Goal: Navigation & Orientation: Find specific page/section

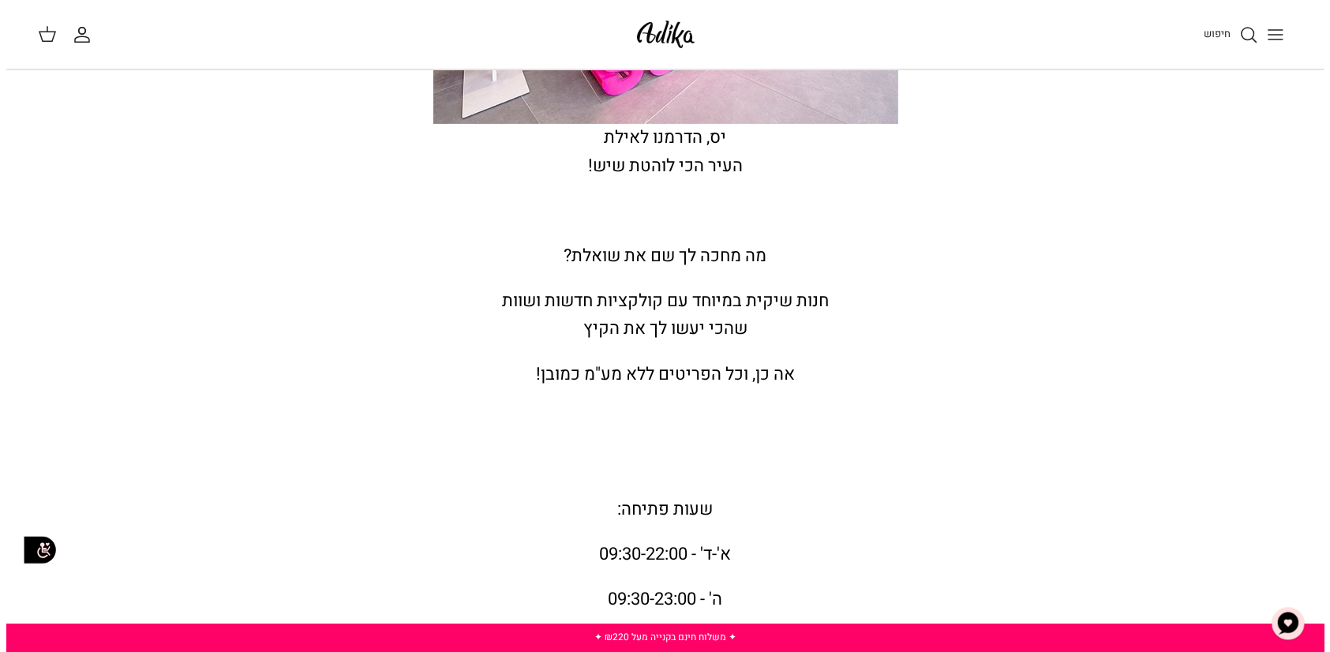
scroll to position [553, 0]
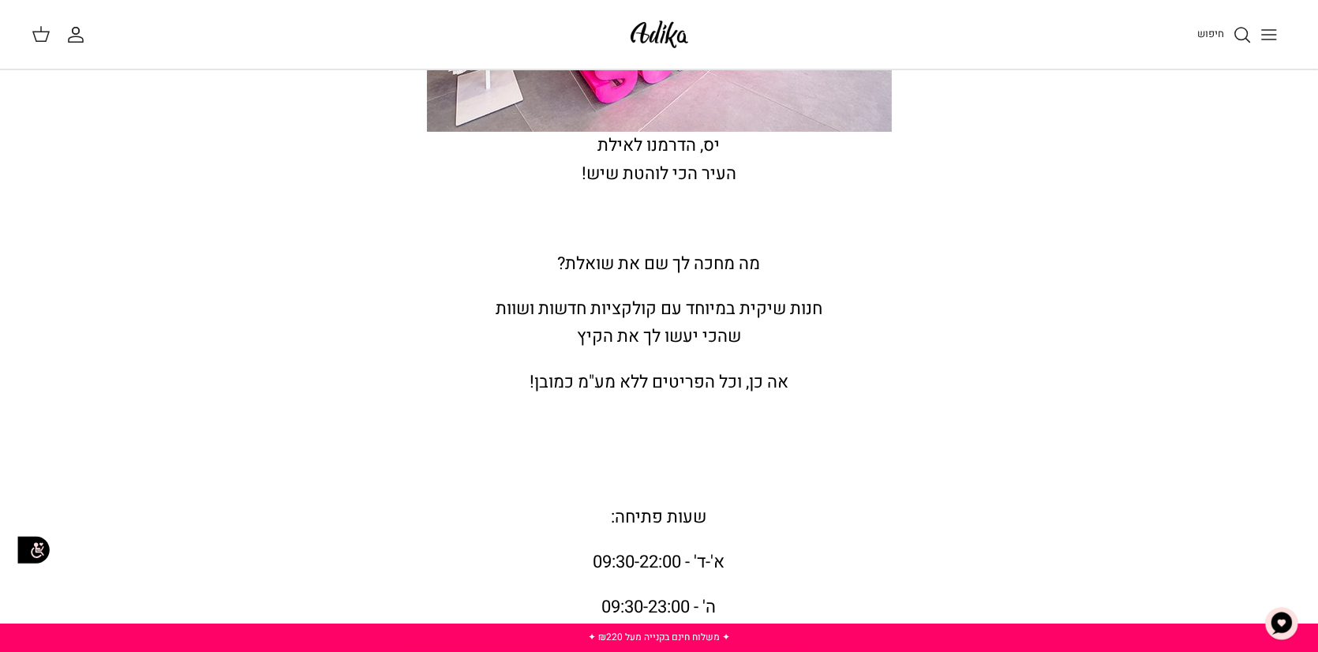
click at [1274, 35] on line "Toggle menu" at bounding box center [1269, 35] width 14 height 0
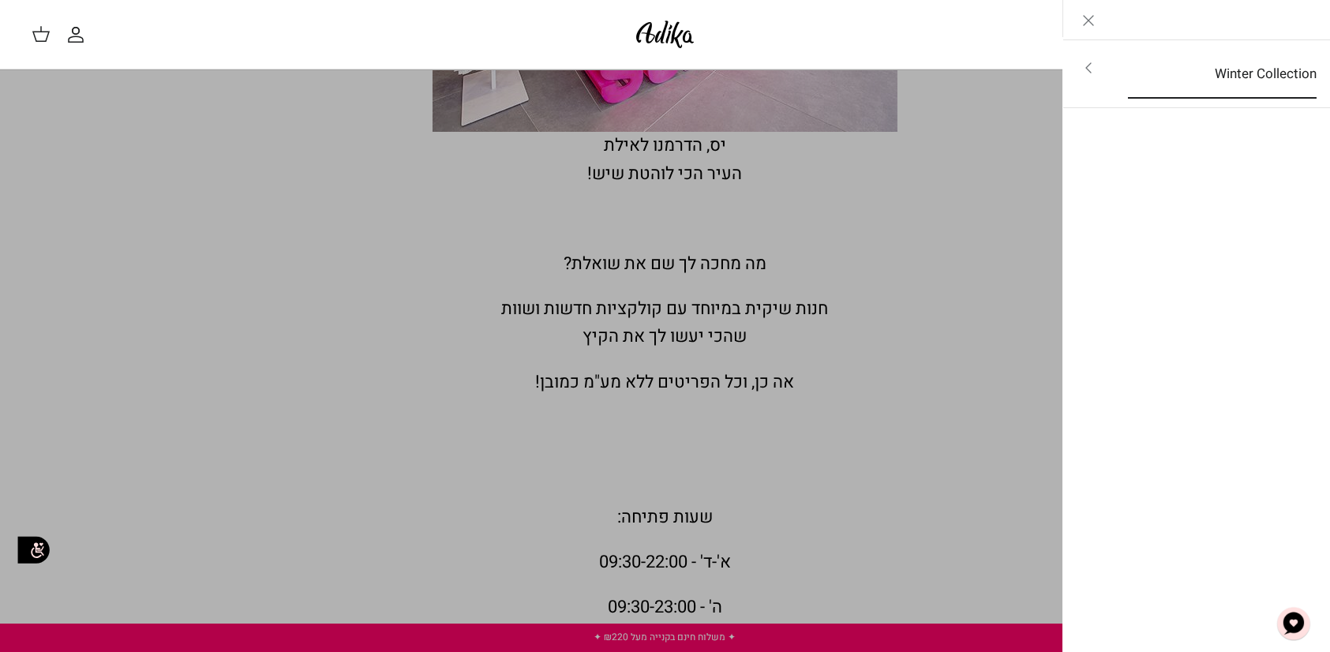
click at [1206, 75] on link "Winter Collection" at bounding box center [1222, 74] width 217 height 49
click at [1264, 67] on link "לכל הפריטים" at bounding box center [1197, 69] width 252 height 39
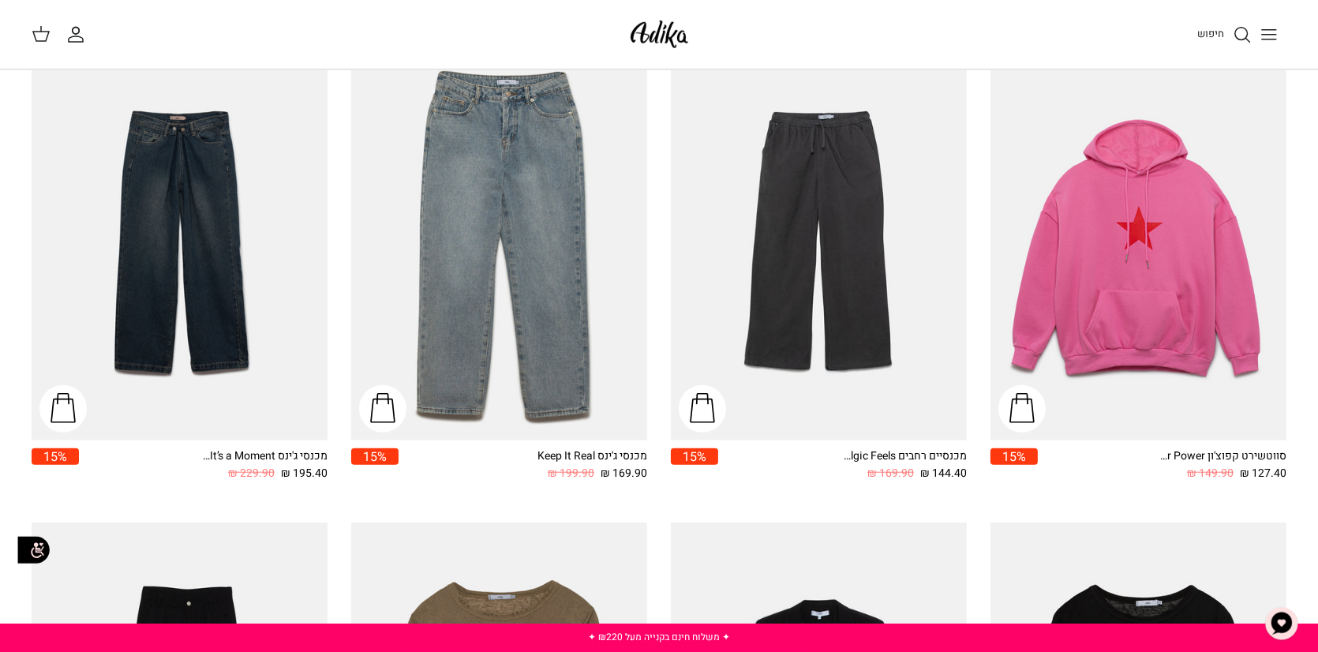
scroll to position [1523, 0]
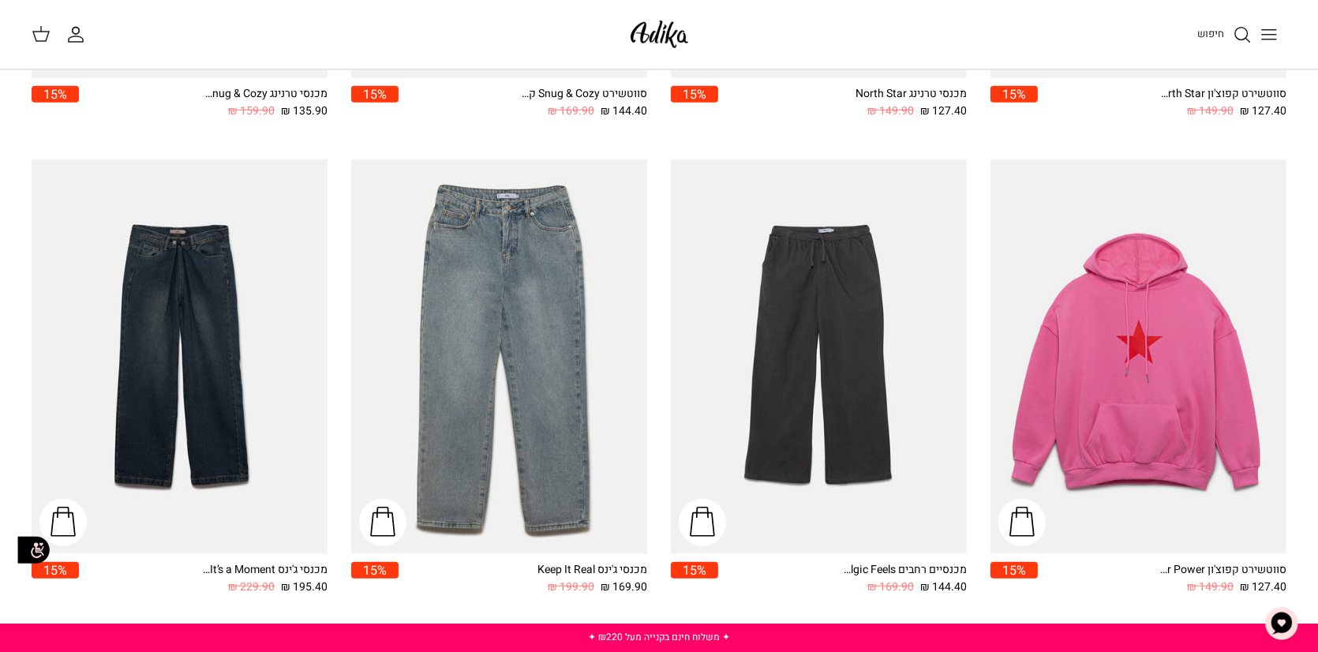
click at [1275, 27] on icon "Toggle menu" at bounding box center [1269, 34] width 19 height 19
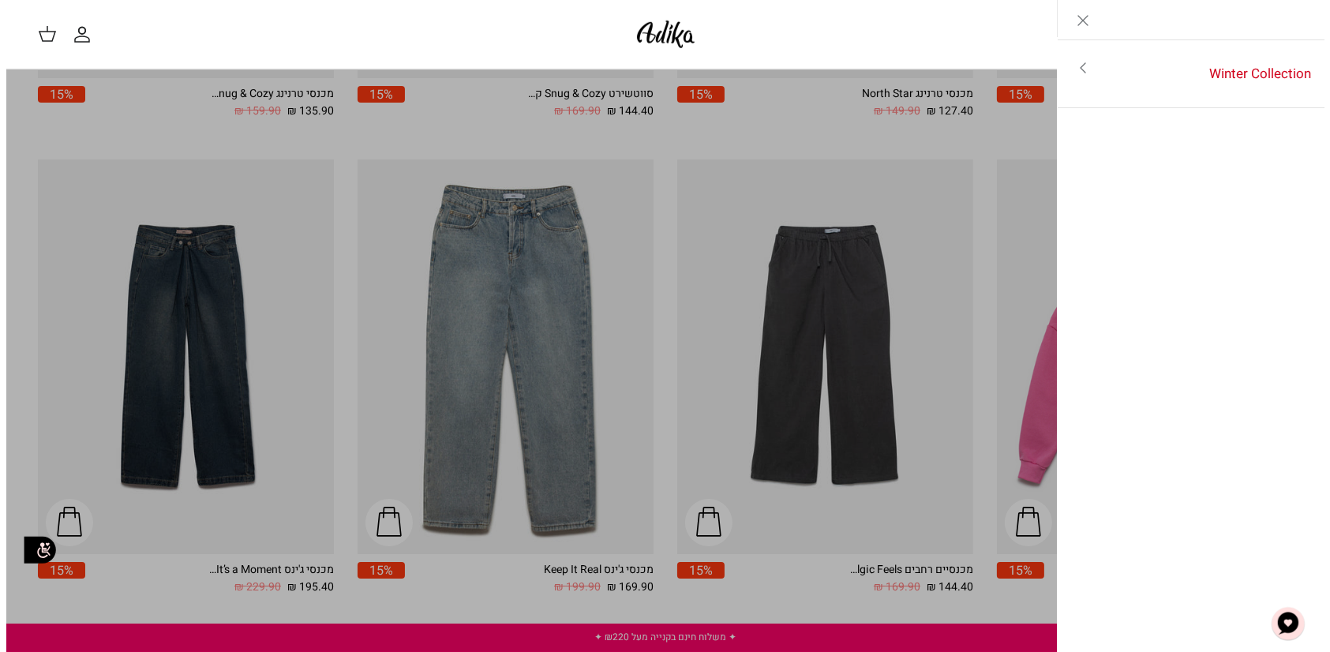
scroll to position [1531, 0]
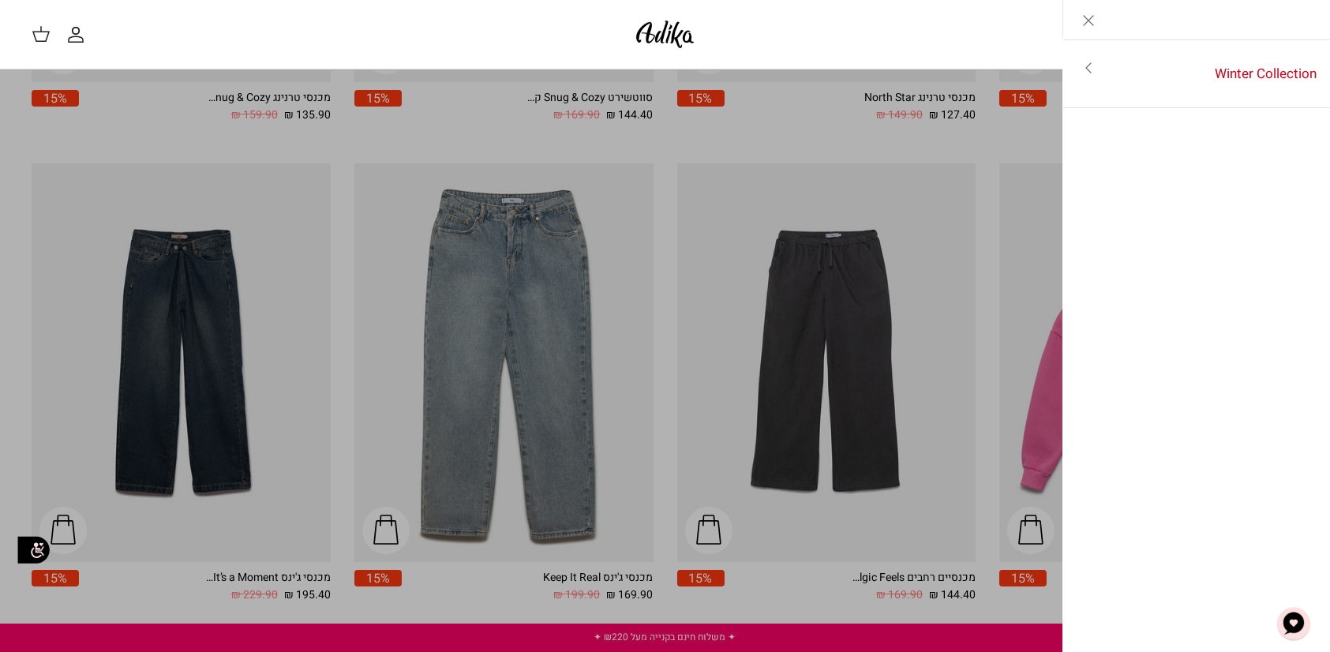
click at [1087, 69] on icon "Toggle menu" at bounding box center [1088, 67] width 19 height 19
